Goal: Information Seeking & Learning: Find specific fact

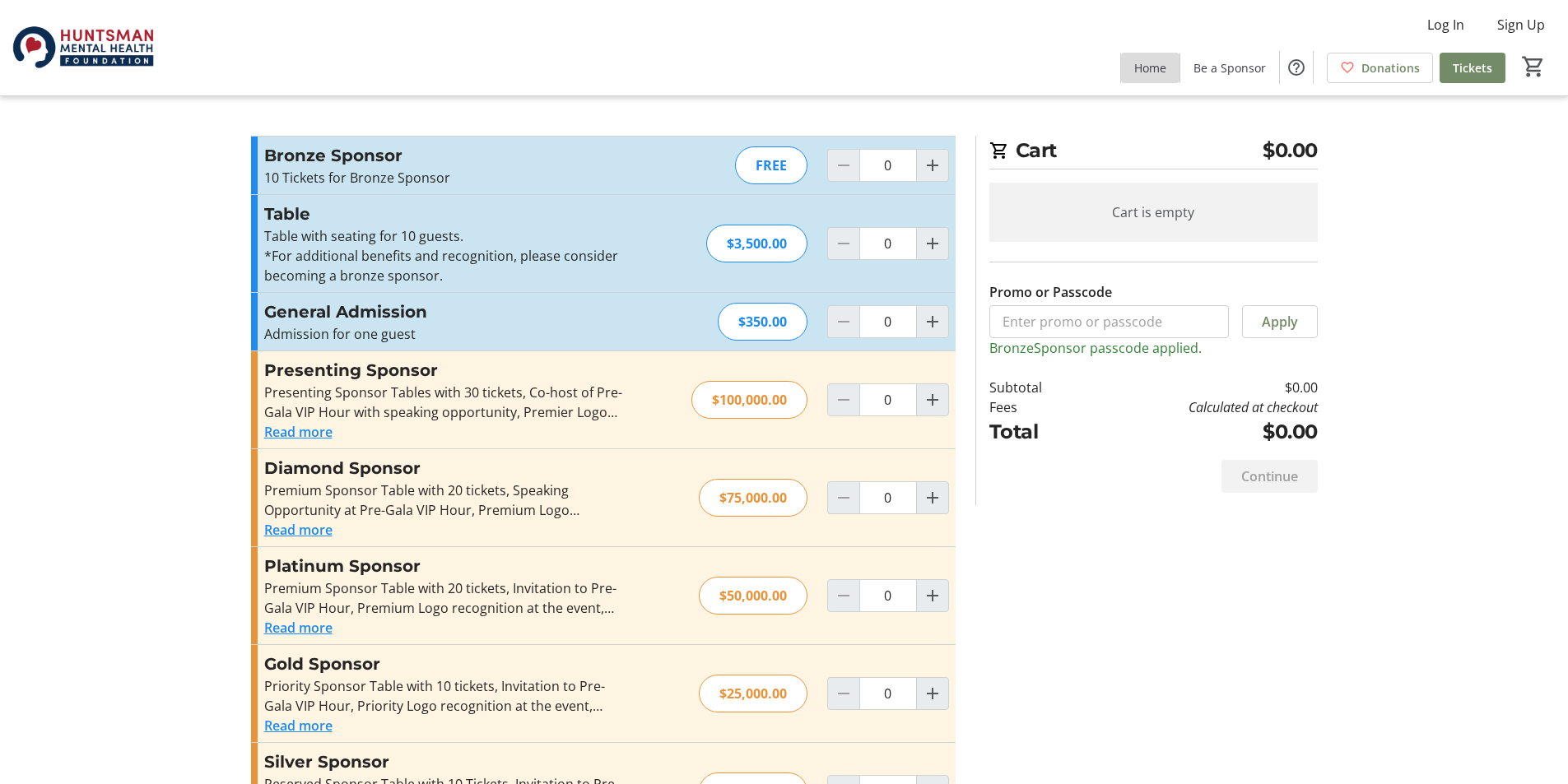
click at [1163, 63] on span "Home" at bounding box center [1150, 68] width 32 height 18
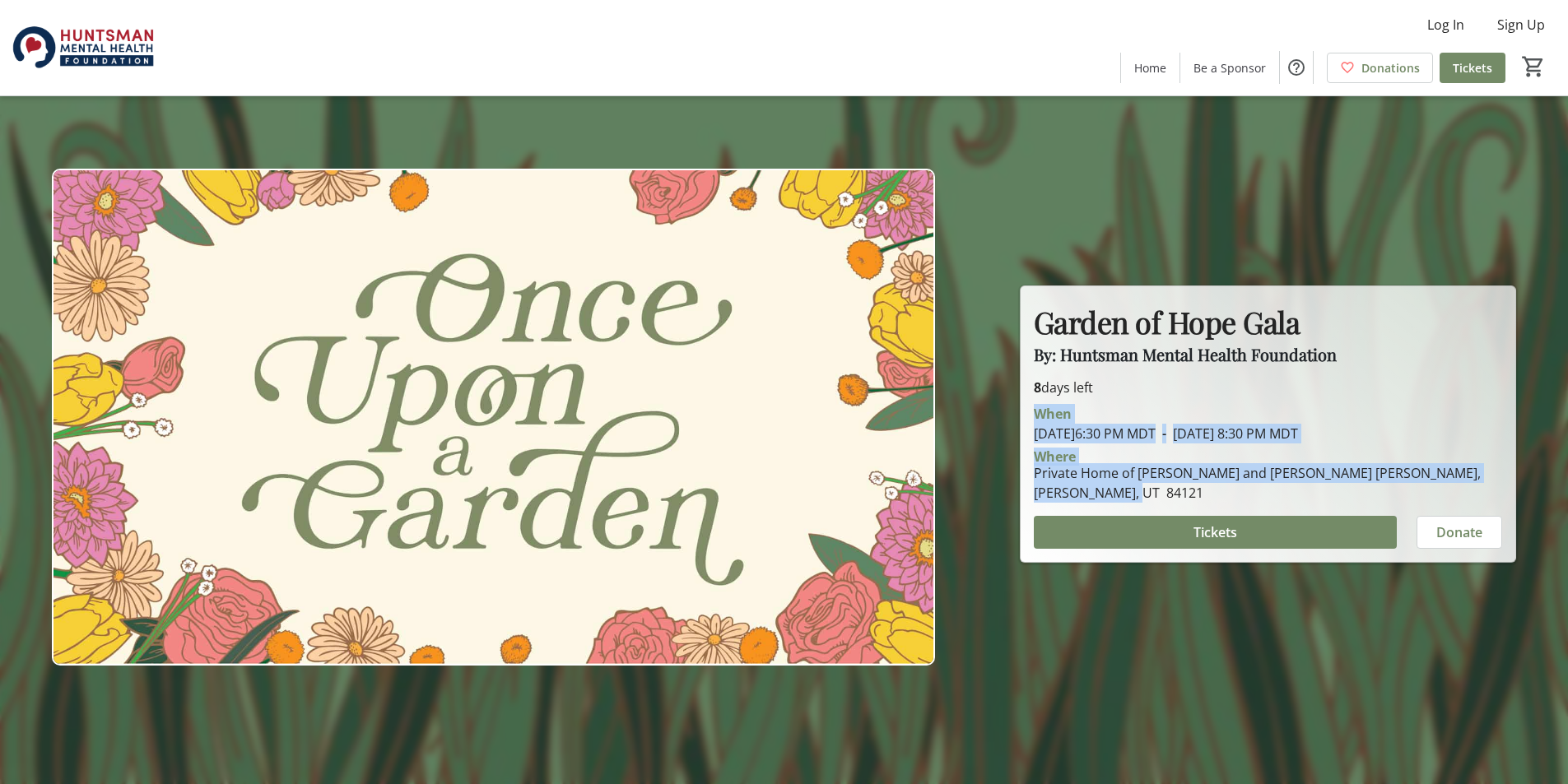
drag, startPoint x: 1157, startPoint y: 497, endPoint x: 1039, endPoint y: 412, distance: 145.4
click at [1039, 412] on div "When [DATE] 6:30 PM MDT - [DATE] 8:30 PM MDT Where Private Home of [PERSON_NAME…" at bounding box center [1267, 450] width 488 height 106
copy div "When [DATE] 6:30 PM MDT - [DATE] 8:30 PM MDT Where Private Home of [PERSON_NAME…"
click at [1228, 69] on span "Be a Sponsor" at bounding box center [1230, 68] width 72 height 18
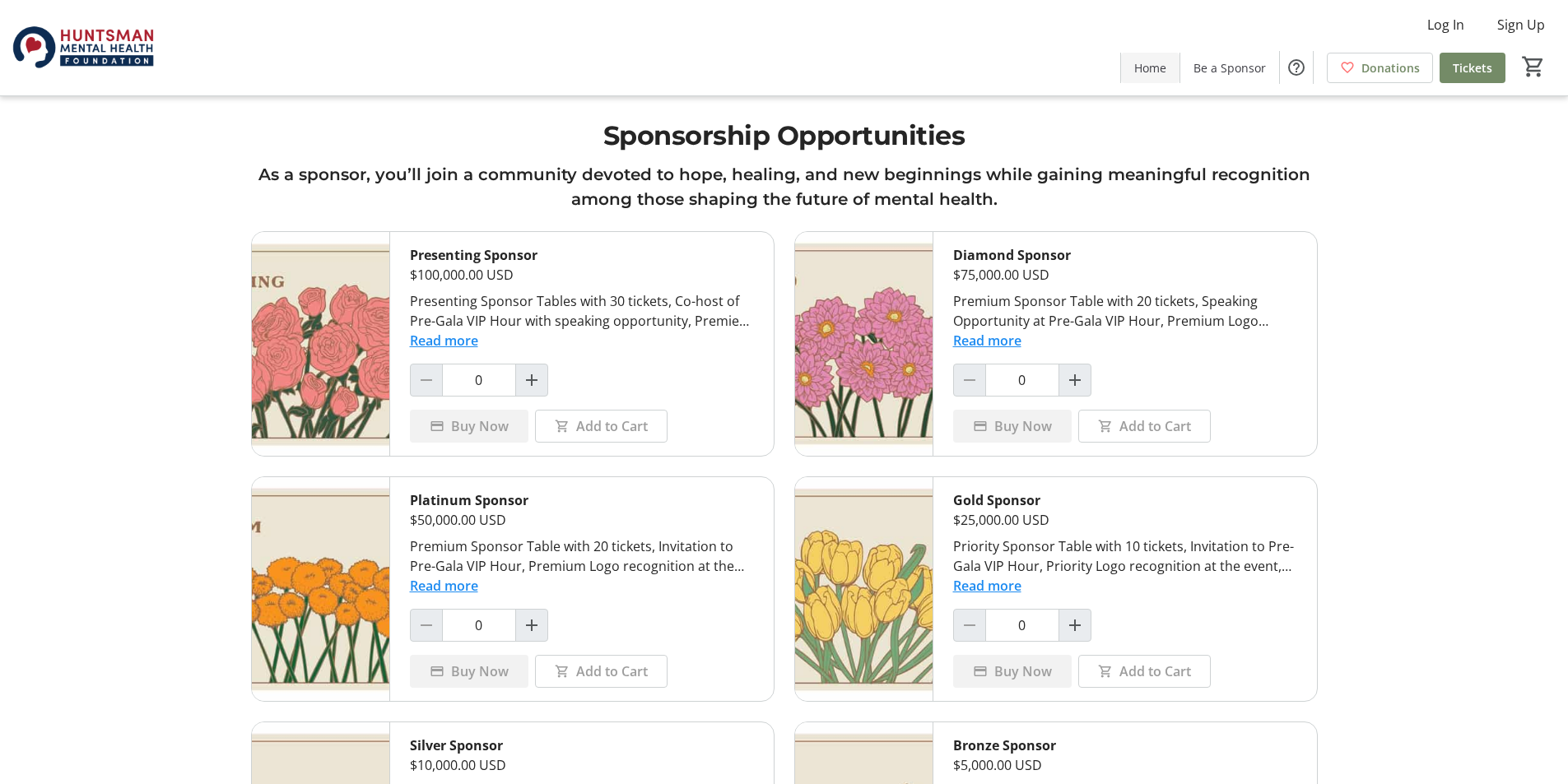
click at [1158, 71] on span "Home" at bounding box center [1150, 68] width 32 height 18
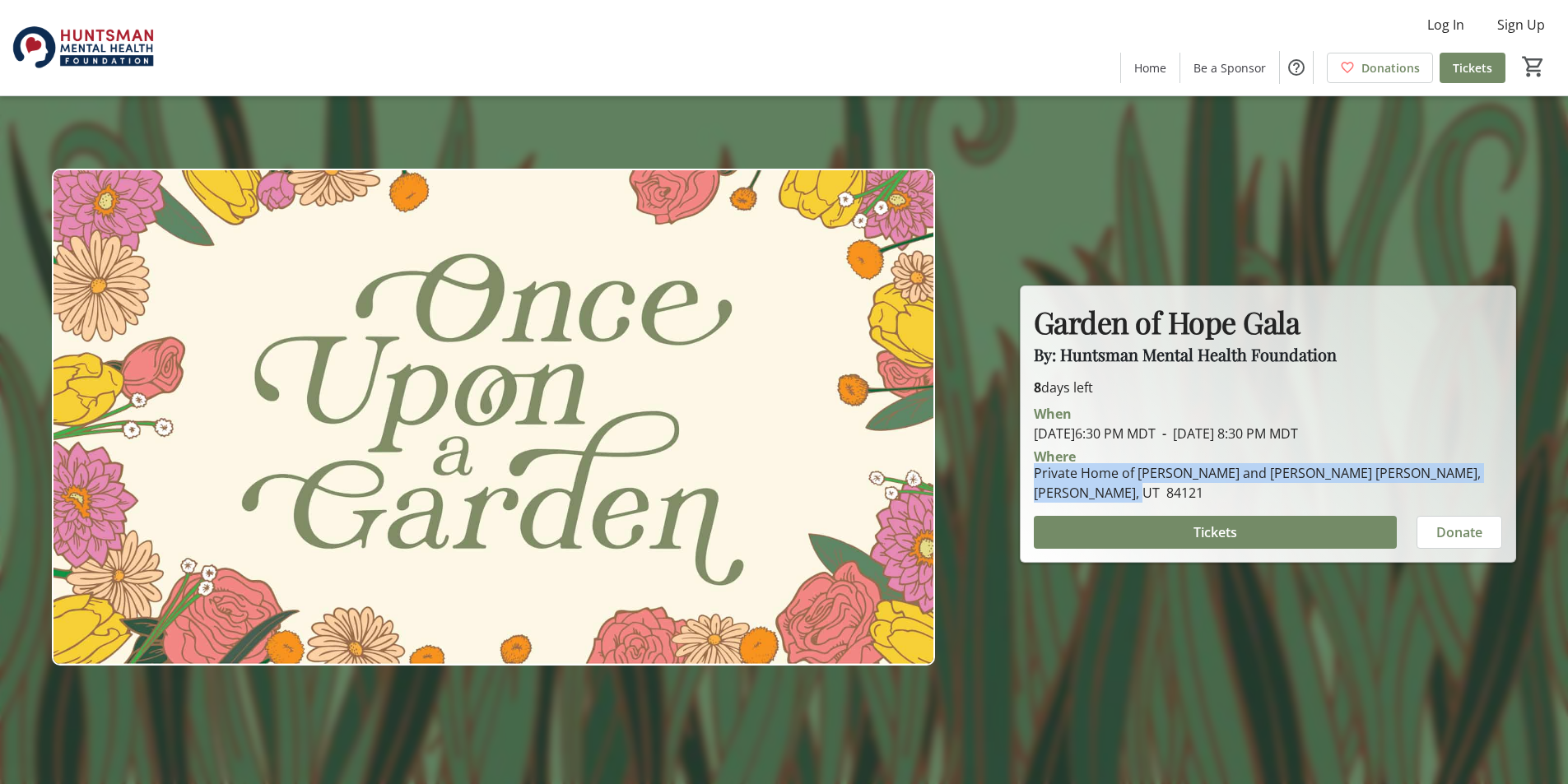
drag, startPoint x: 1036, startPoint y: 476, endPoint x: 1098, endPoint y: 486, distance: 62.8
click at [1098, 486] on div "Private Home of [PERSON_NAME] and [PERSON_NAME] [PERSON_NAME], [PERSON_NAME], U…" at bounding box center [1267, 483] width 468 height 40
copy div "Private Home of [PERSON_NAME] and [PERSON_NAME] [PERSON_NAME], [PERSON_NAME], U…"
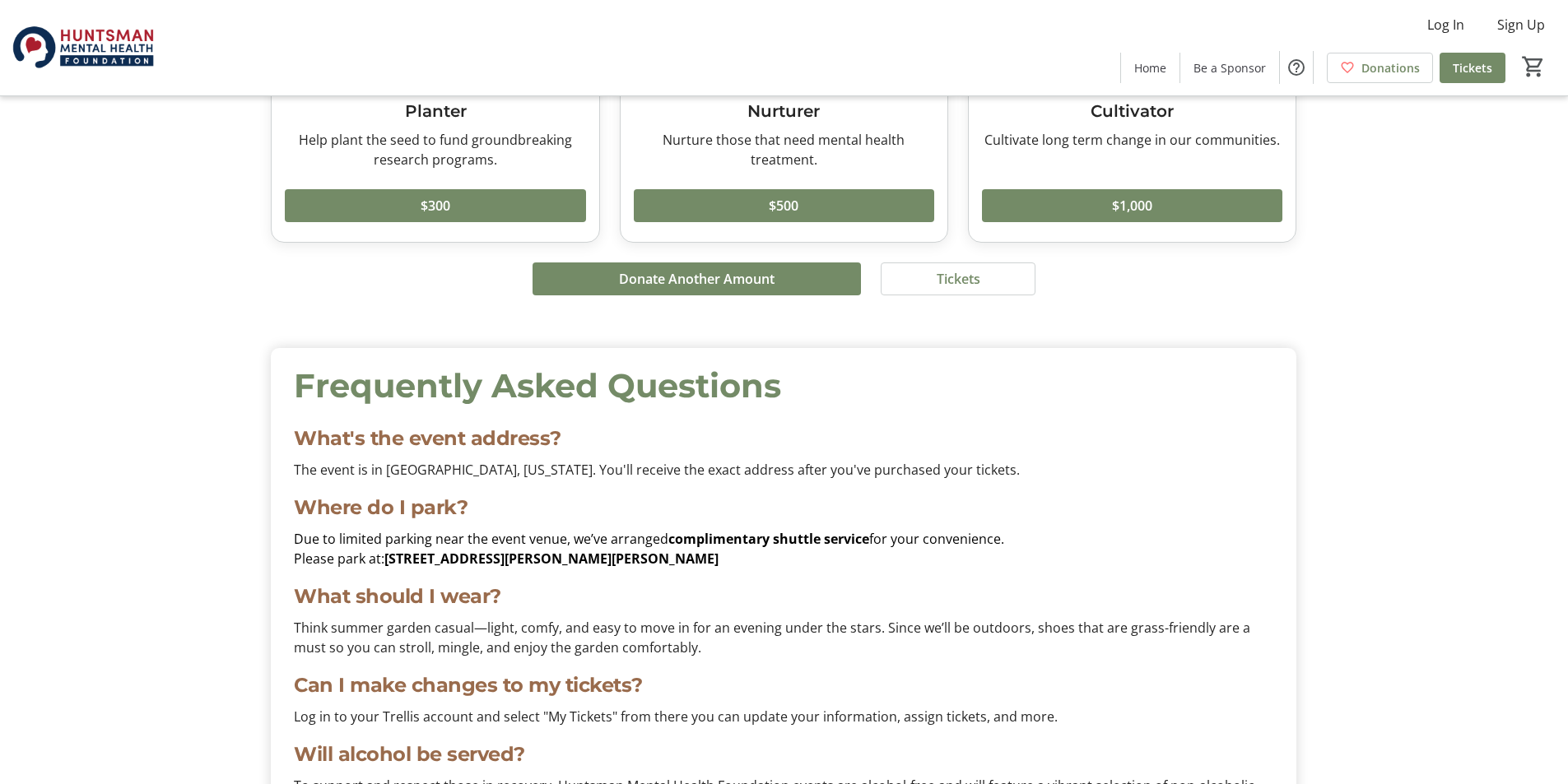
scroll to position [5072, 0]
click at [656, 556] on p "Please park at: [STREET_ADDRESS][PERSON_NAME][PERSON_NAME]" at bounding box center [783, 558] width 979 height 19
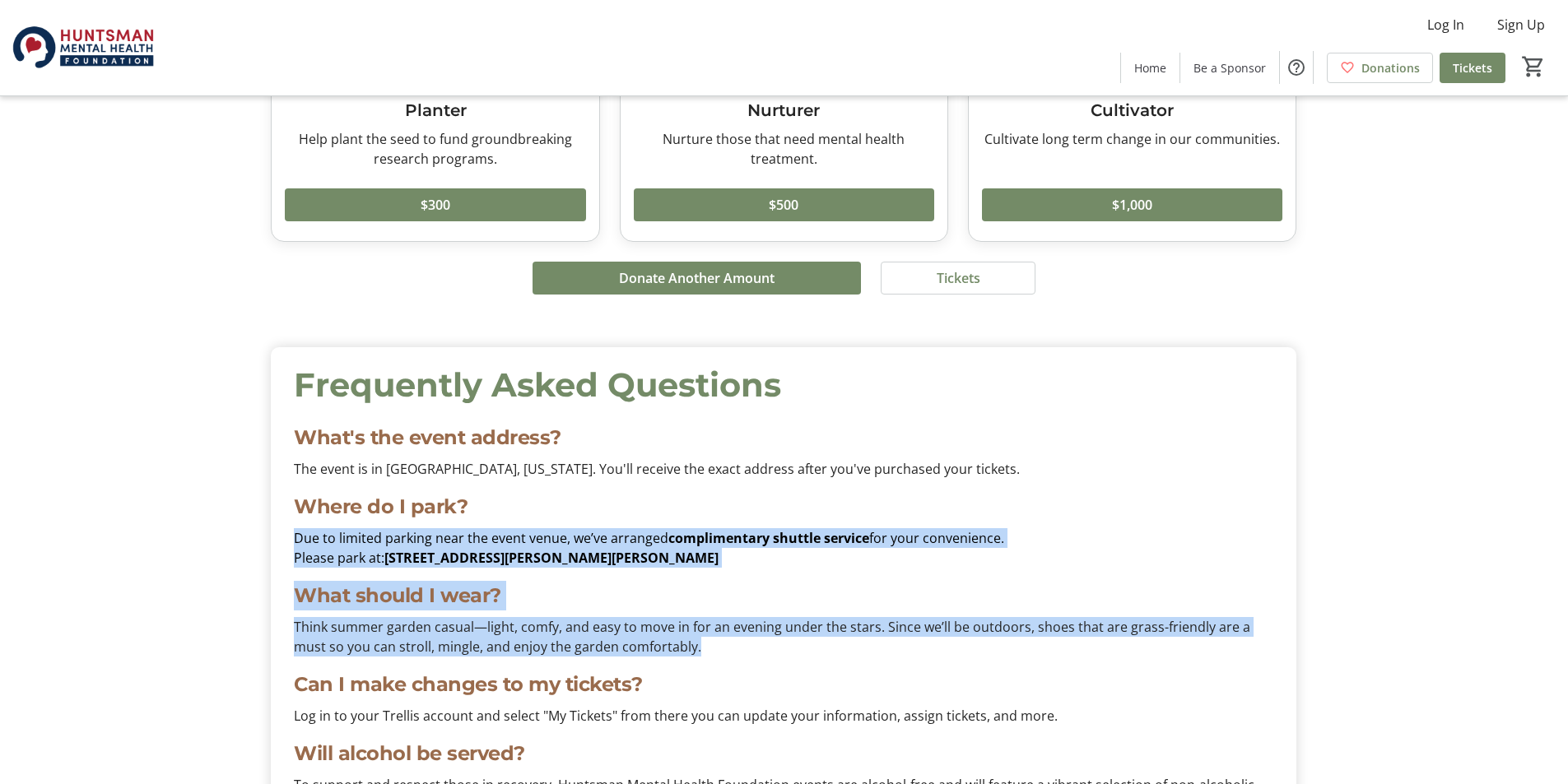
drag, startPoint x: 294, startPoint y: 532, endPoint x: 767, endPoint y: 639, distance: 485.0
click at [767, 639] on div "Frequently Asked Questions What's the event address? The event is in [GEOGRAPHI…" at bounding box center [783, 700] width 999 height 681
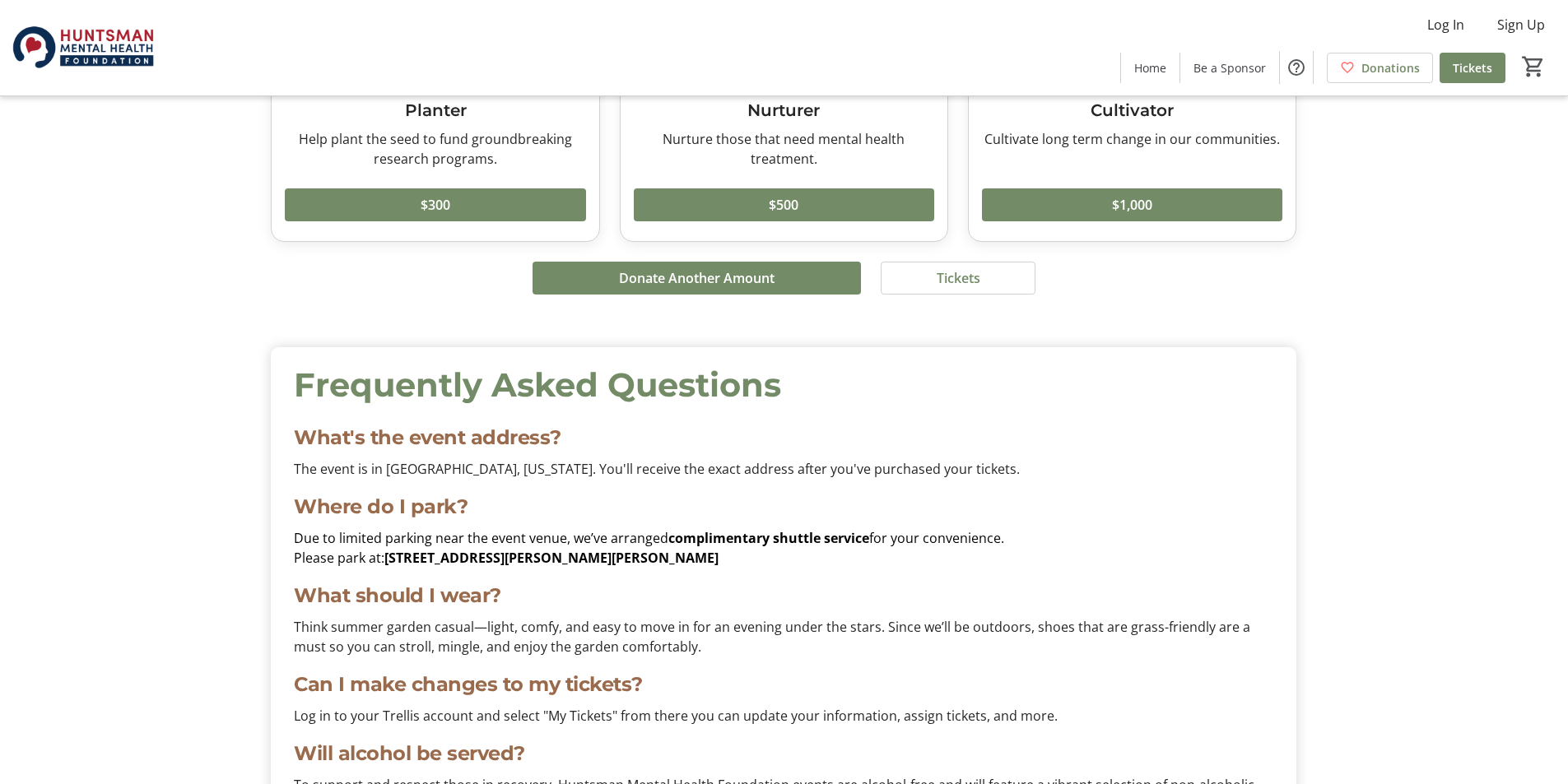
click at [1134, 353] on mat-card-content "Frequently Asked Questions What's the event address? The event is in [GEOGRAPHI…" at bounding box center [783, 700] width 1025 height 707
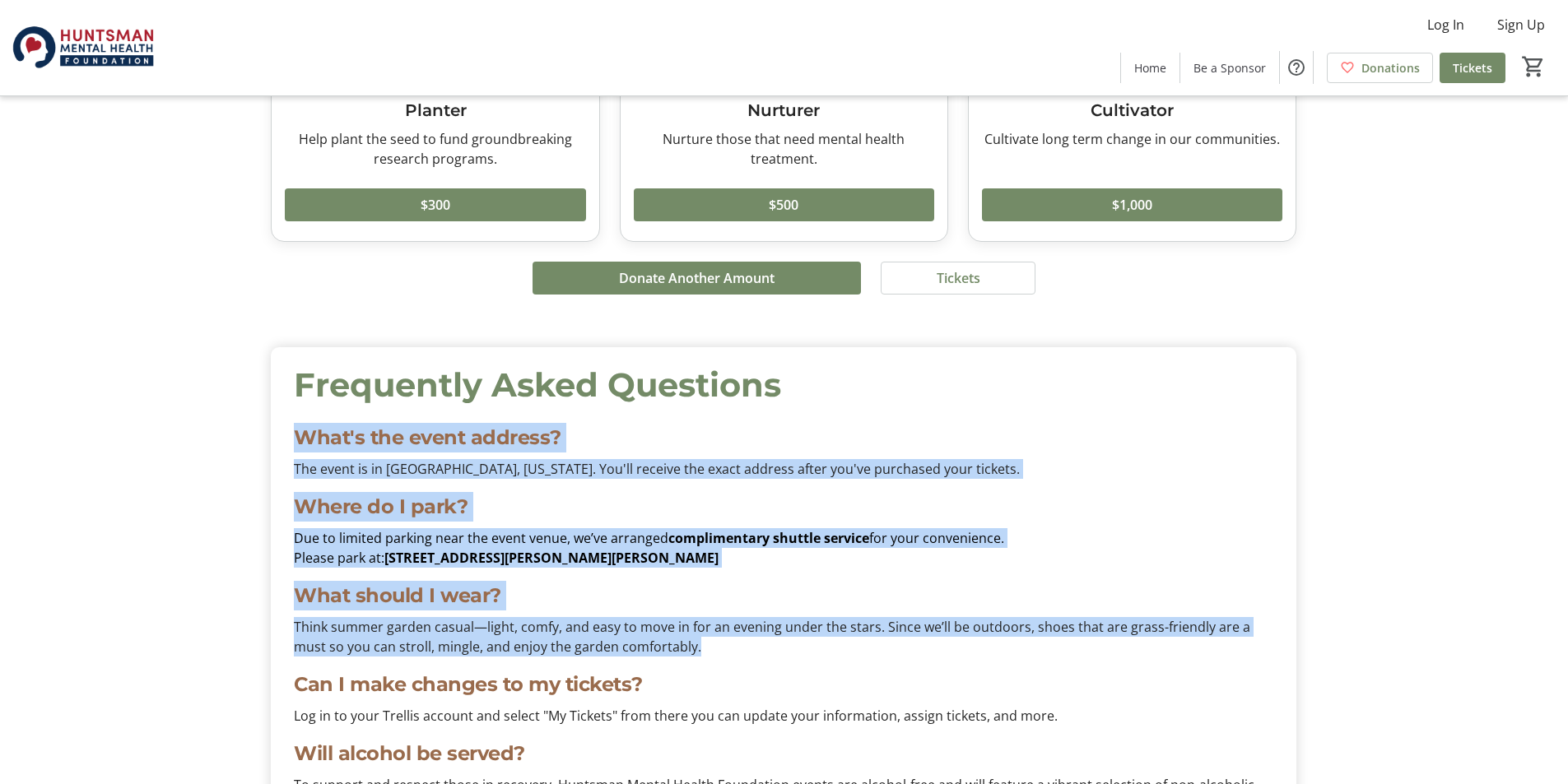
drag, startPoint x: 294, startPoint y: 433, endPoint x: 689, endPoint y: 651, distance: 451.2
click at [689, 651] on div "Frequently Asked Questions What's the event address? The event is in [GEOGRAPHI…" at bounding box center [783, 700] width 999 height 681
copy div "What's the event address? The event is in [GEOGRAPHIC_DATA], [US_STATE]. You'll…"
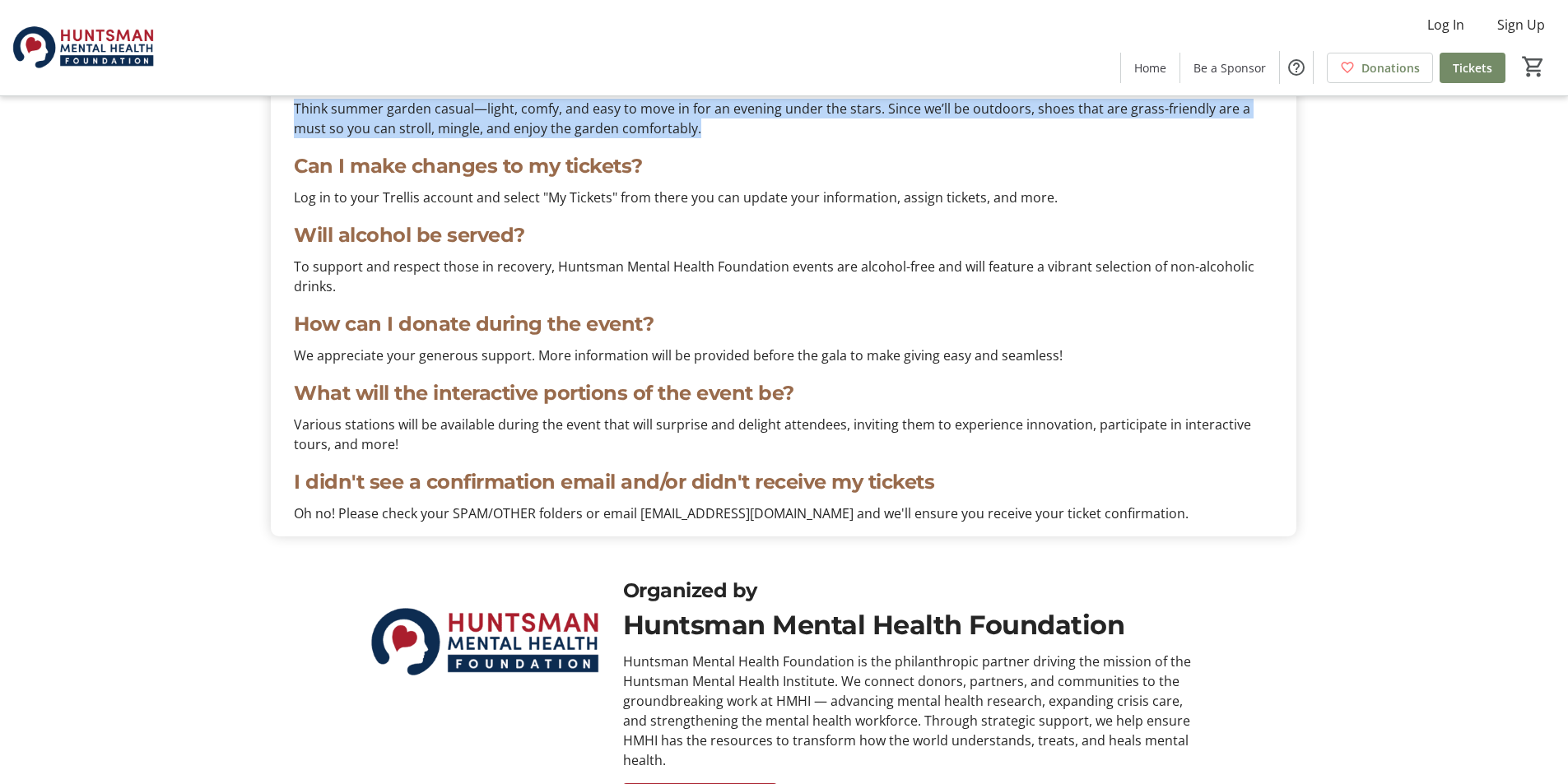
scroll to position [5593, 0]
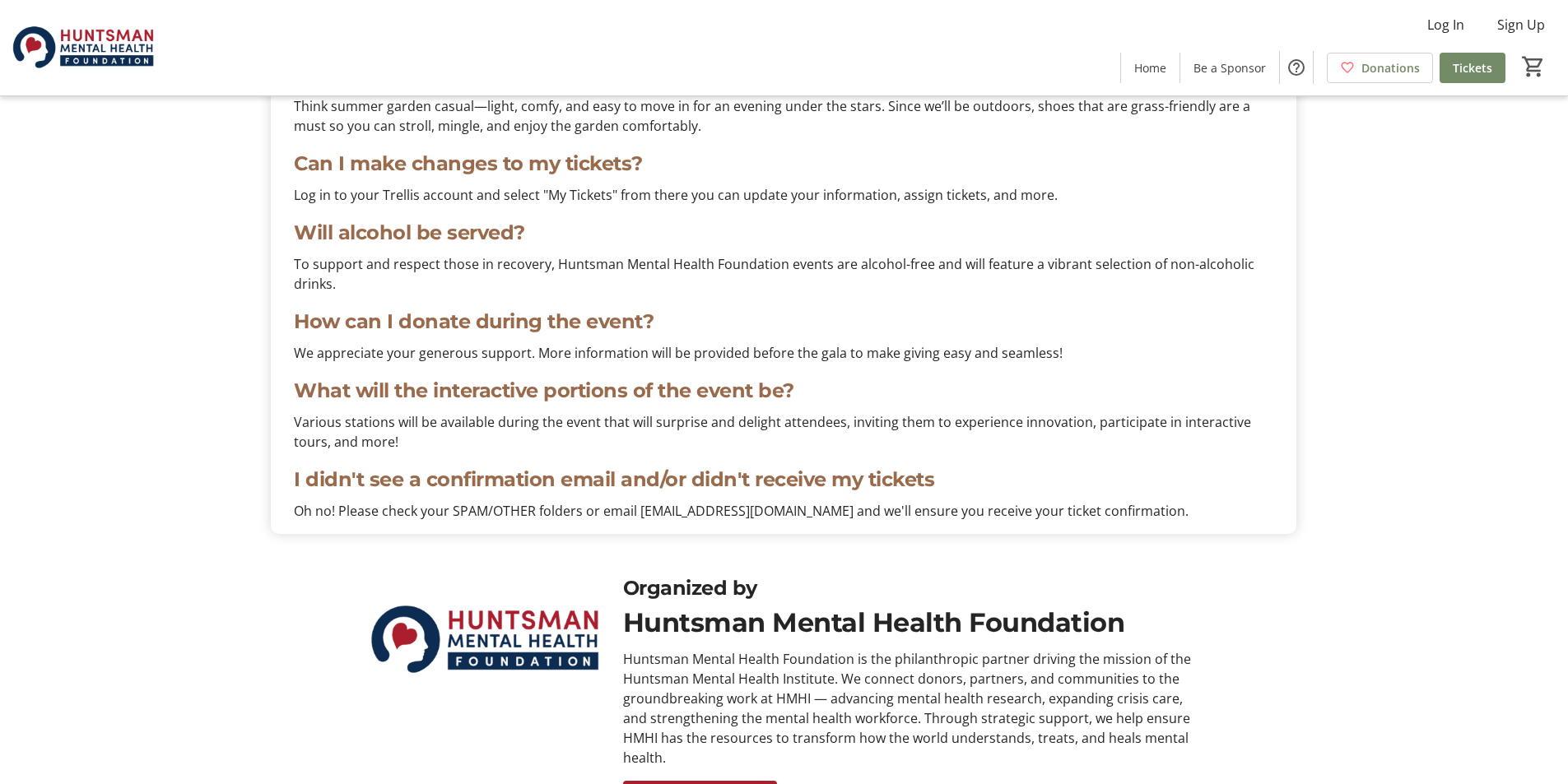
click at [295, 233] on p "Will alcohol be served?" at bounding box center [783, 233] width 979 height 30
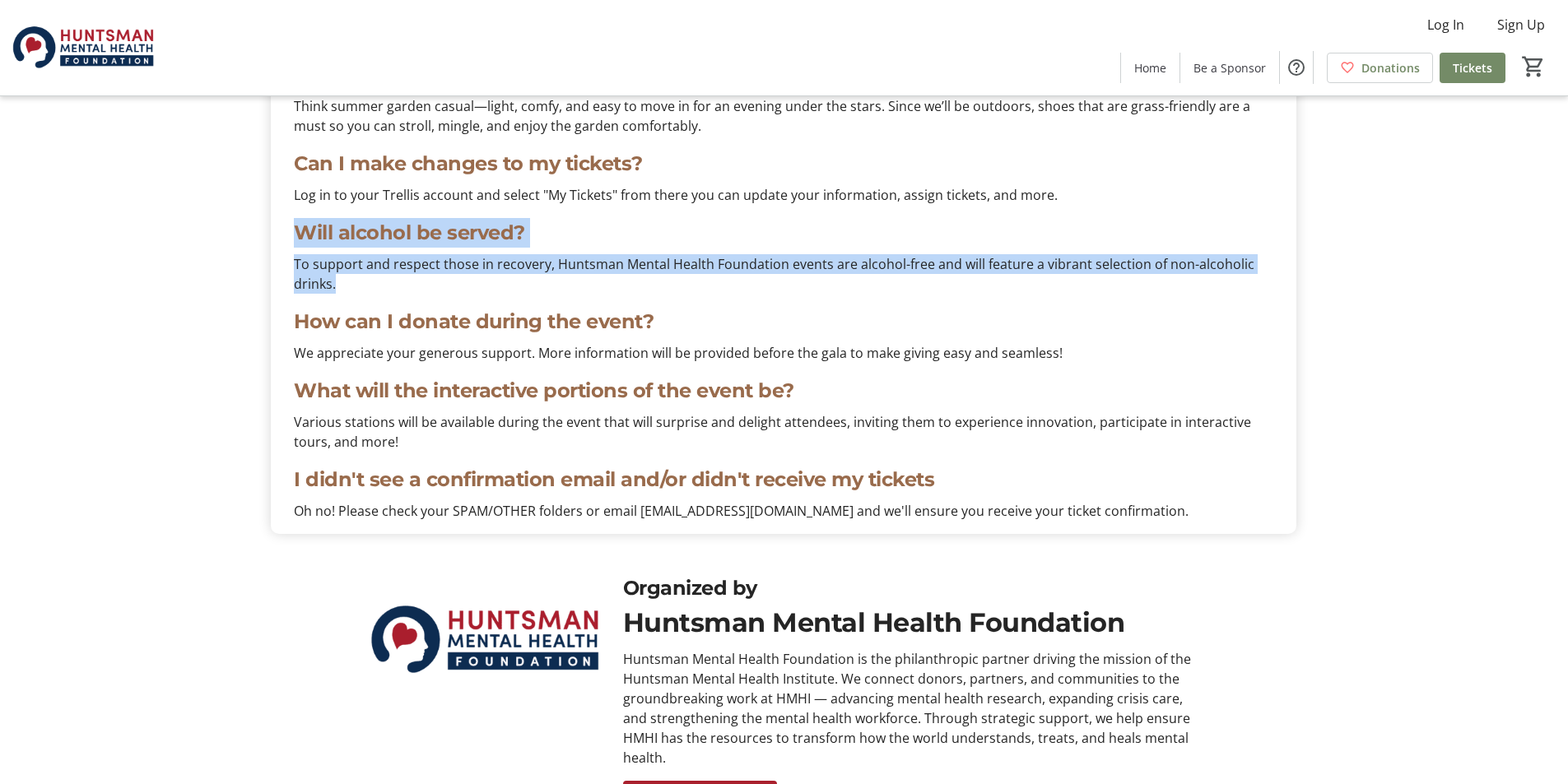
drag, startPoint x: 295, startPoint y: 233, endPoint x: 349, endPoint y: 277, distance: 69.7
click at [349, 277] on div "Will alcohol be served? To support and respect those in recovery, Huntsman Ment…" at bounding box center [783, 255] width 999 height 76
copy div "Will alcohol be served? To support and respect those in recovery, Huntsman Ment…"
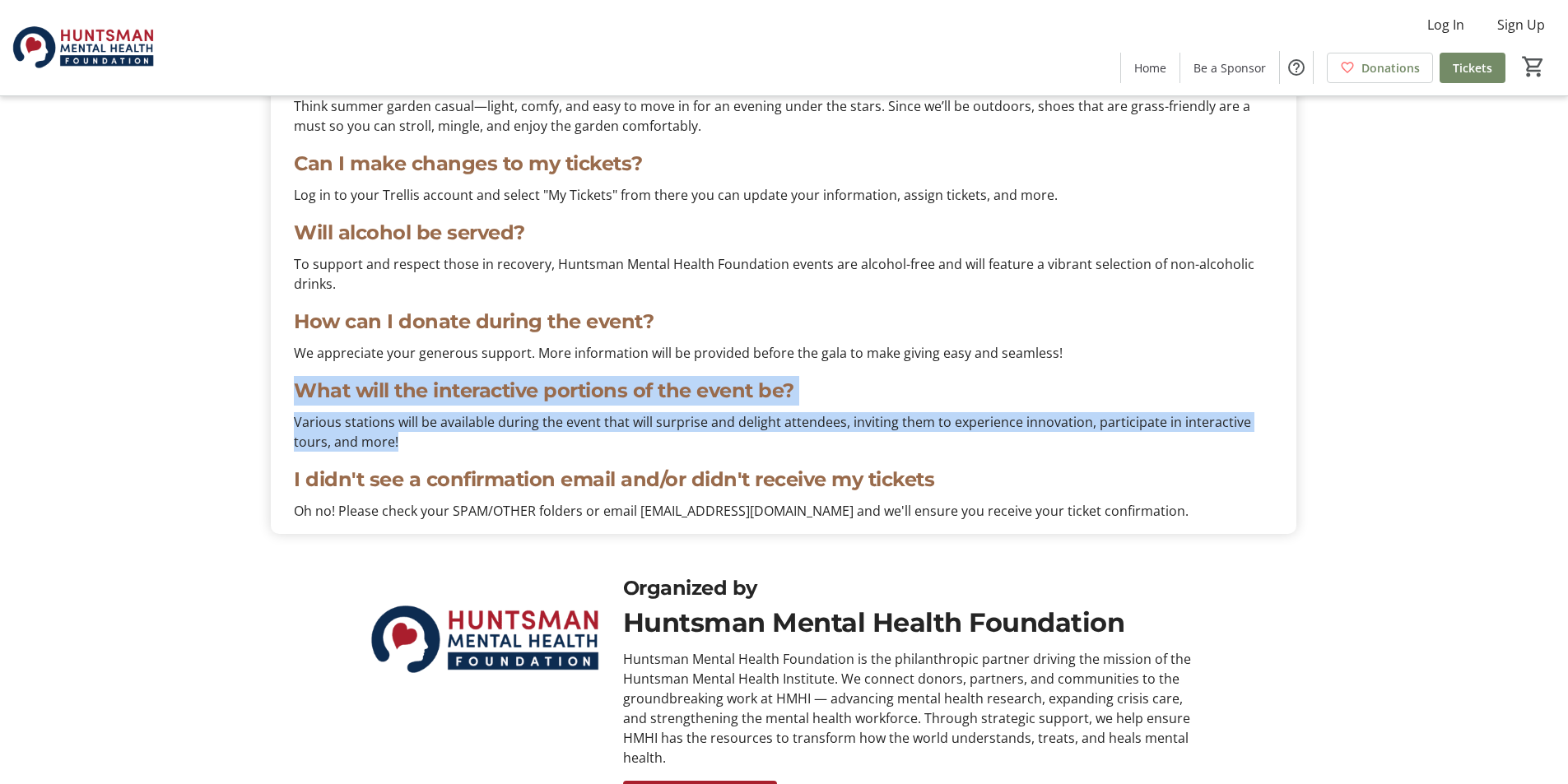
drag, startPoint x: 427, startPoint y: 446, endPoint x: 292, endPoint y: 398, distance: 143.3
click at [292, 398] on div "What will the interactive portions of the event be? Various stations will be av…" at bounding box center [783, 414] width 999 height 76
copy div "What will the interactive portions of the event be? Various stations will be av…"
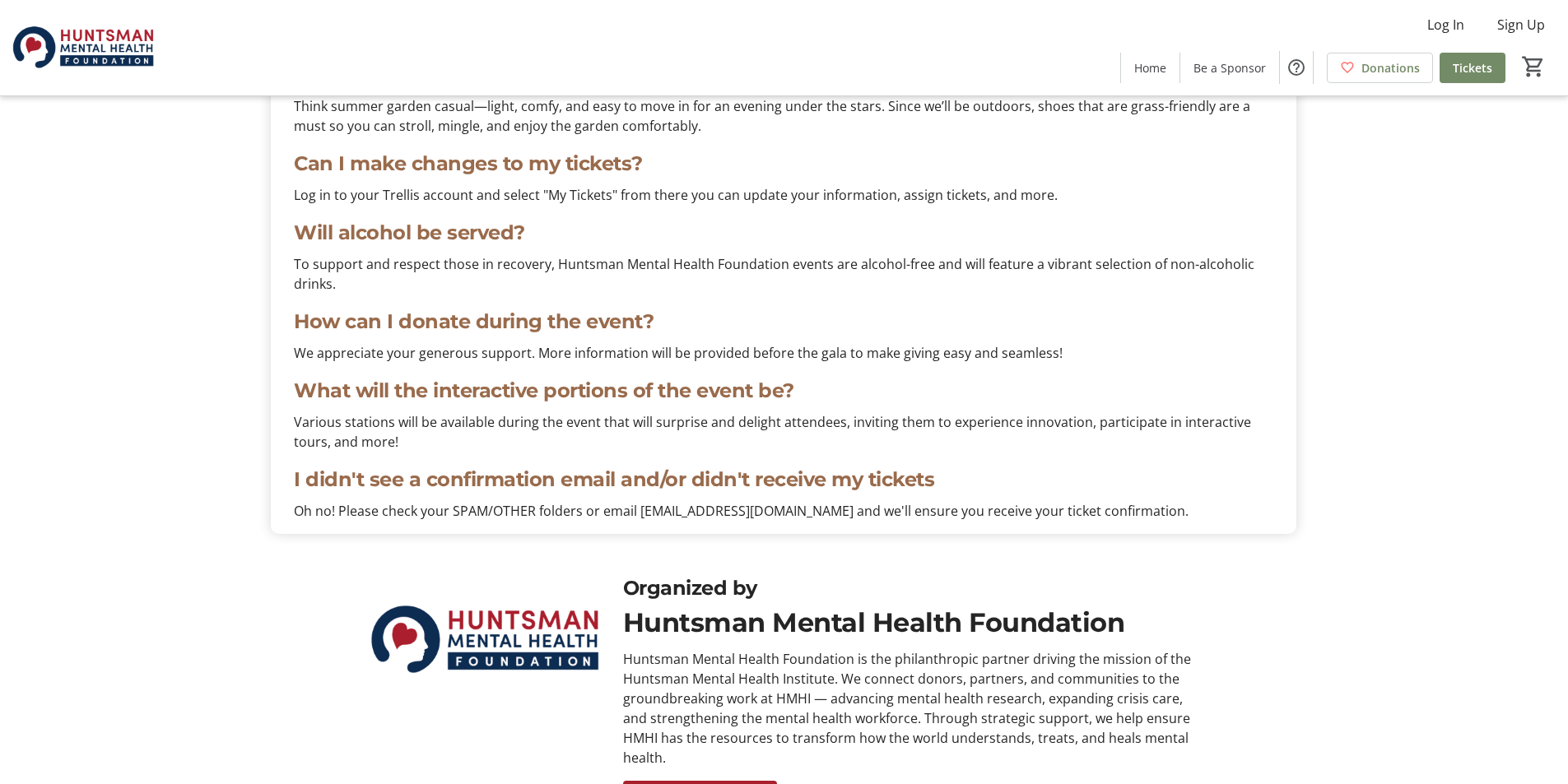
click at [855, 363] on p "We appreciate your generous support. More information will be provided before t…" at bounding box center [783, 352] width 979 height 19
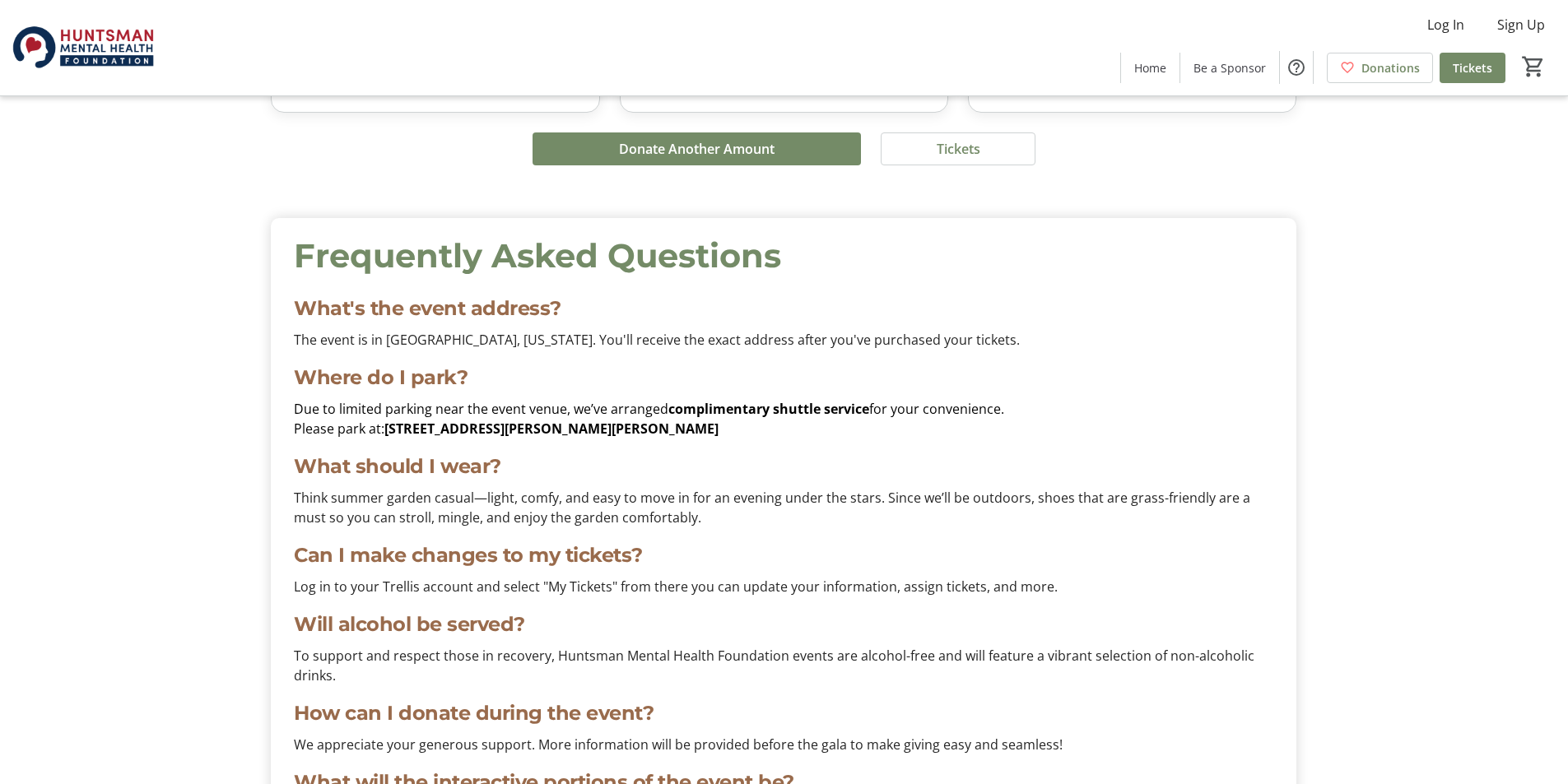
scroll to position [5181, 0]
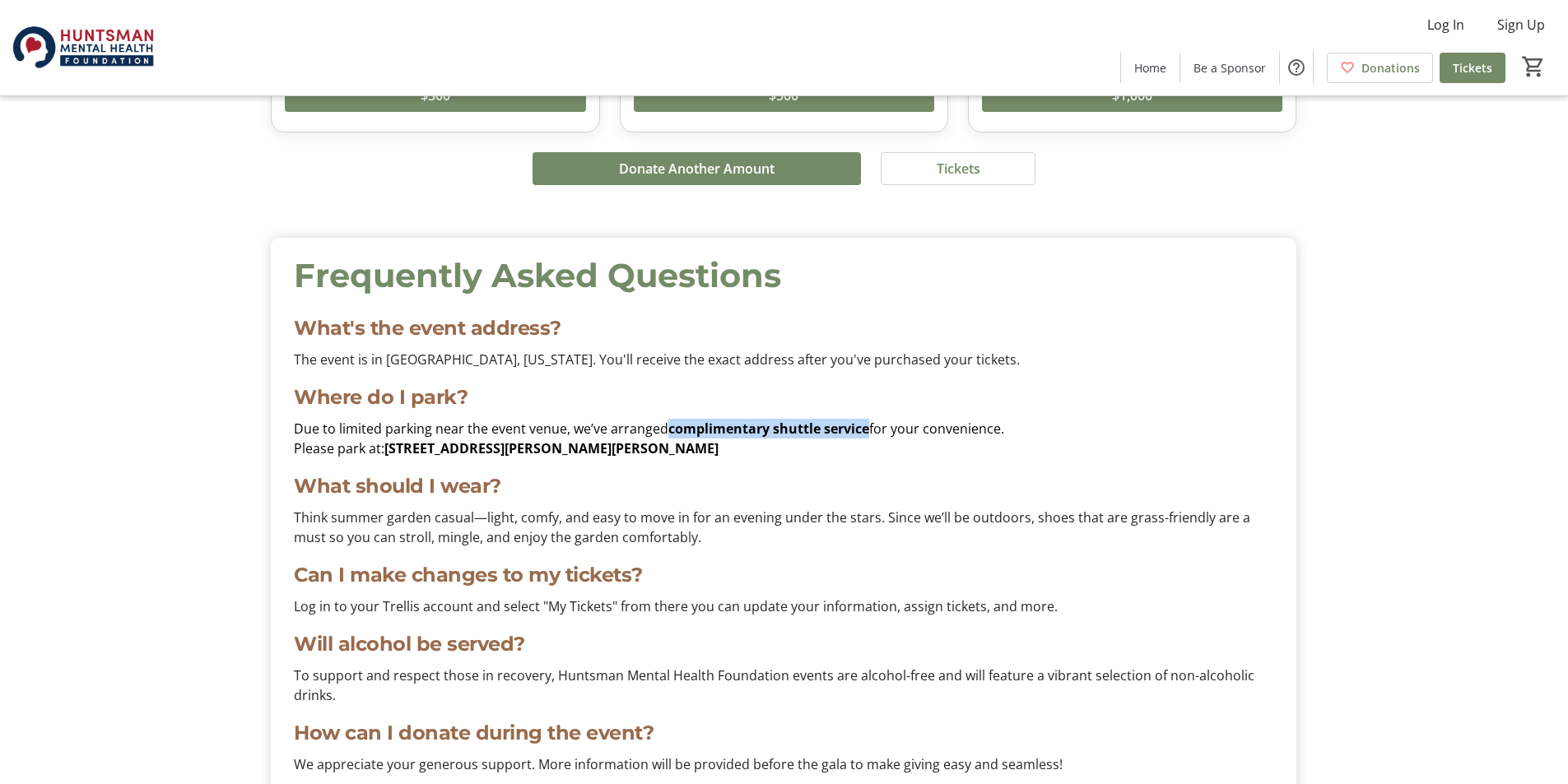
drag, startPoint x: 667, startPoint y: 426, endPoint x: 868, endPoint y: 429, distance: 201.0
click at [868, 429] on p "Due to limited parking near the event venue, we’ve arranged complimentary shutt…" at bounding box center [783, 428] width 979 height 19
copy strong "complimentary shuttle service"
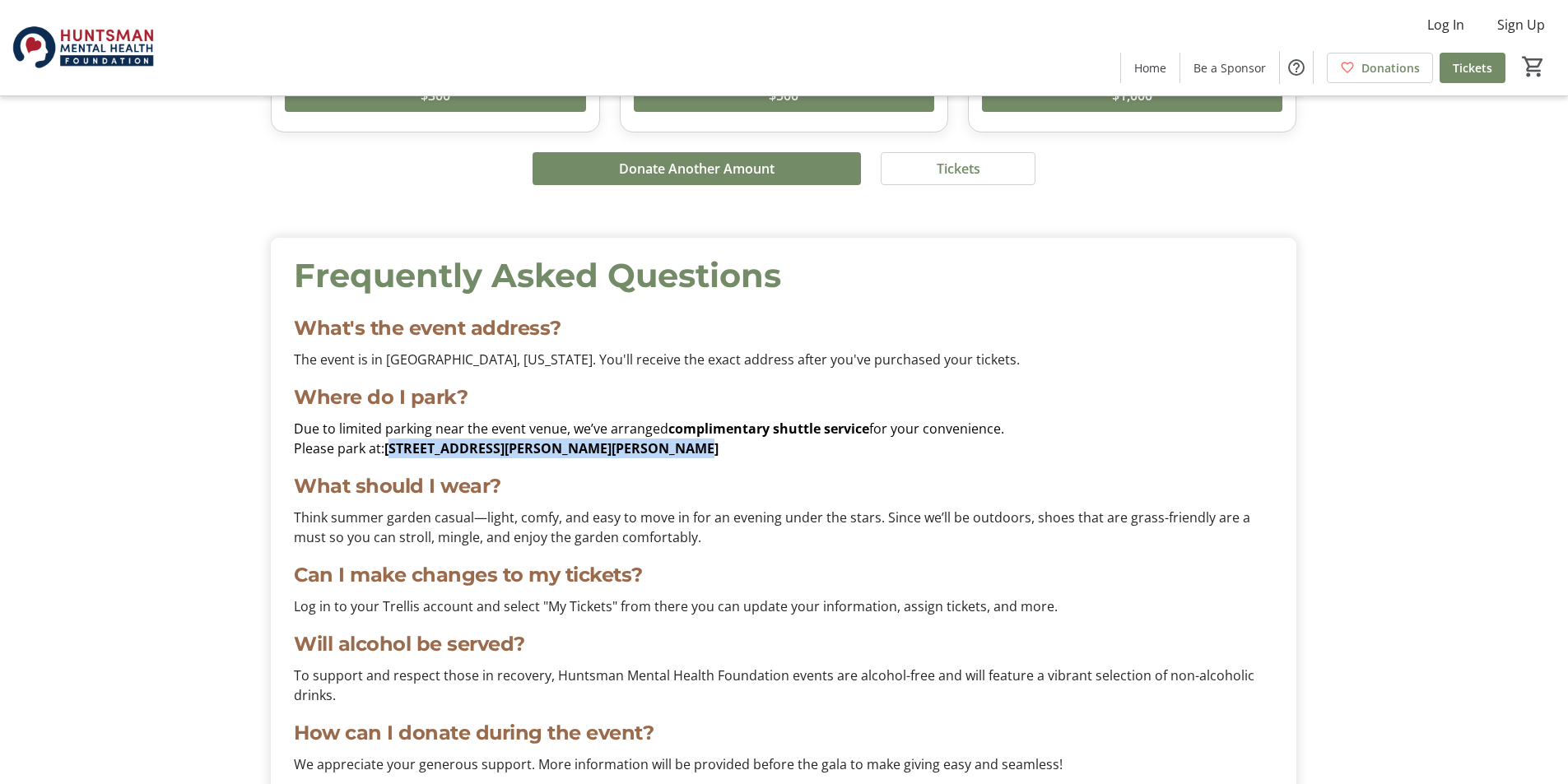
drag, startPoint x: 656, startPoint y: 444, endPoint x: 388, endPoint y: 450, distance: 268.1
click at [388, 450] on p "Please park at: [STREET_ADDRESS][PERSON_NAME][PERSON_NAME]" at bounding box center [783, 448] width 979 height 19
copy strong "[STREET_ADDRESS][PERSON_NAME][PERSON_NAME]"
